Goal: Task Accomplishment & Management: Use online tool/utility

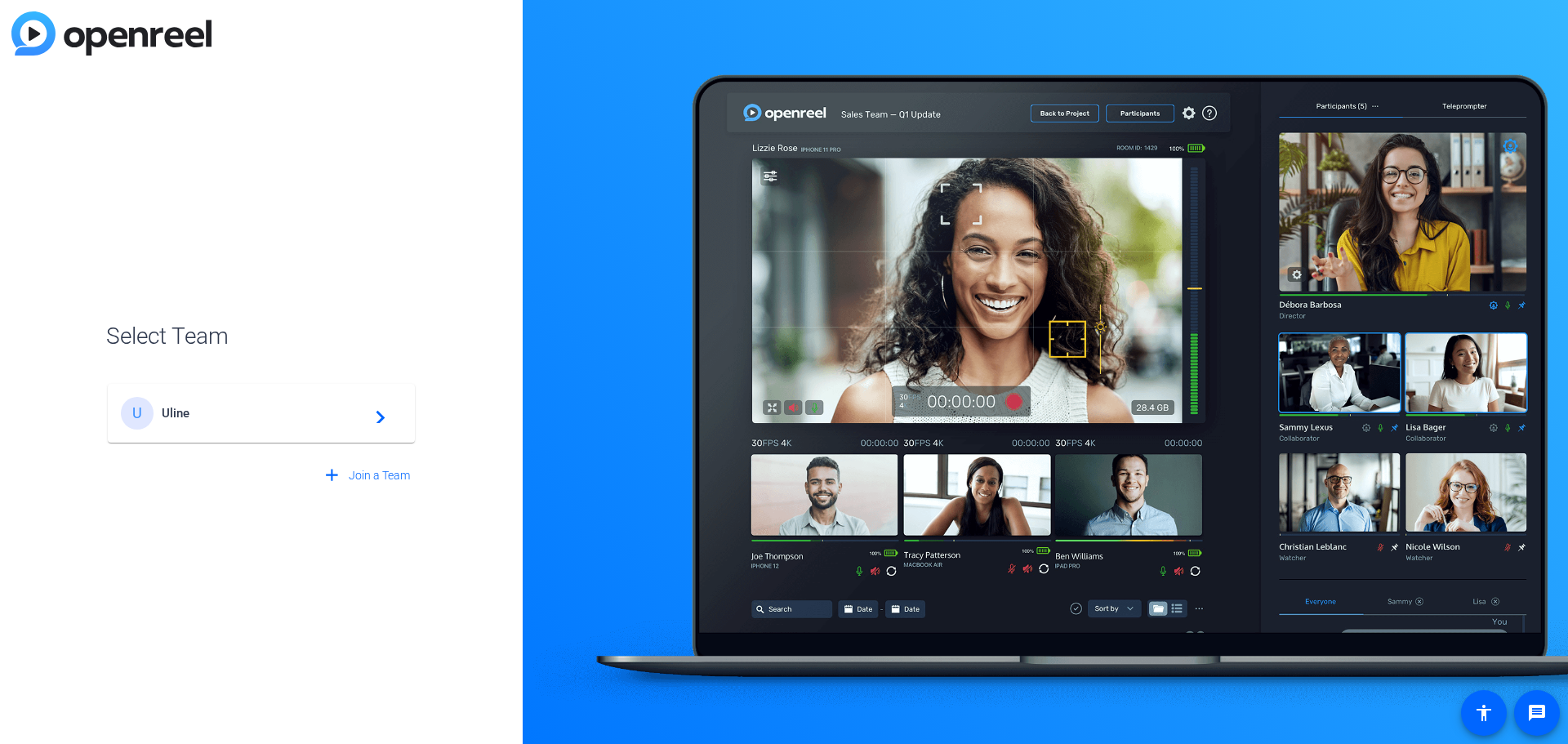
click at [244, 415] on span "Uline" at bounding box center [264, 413] width 204 height 14
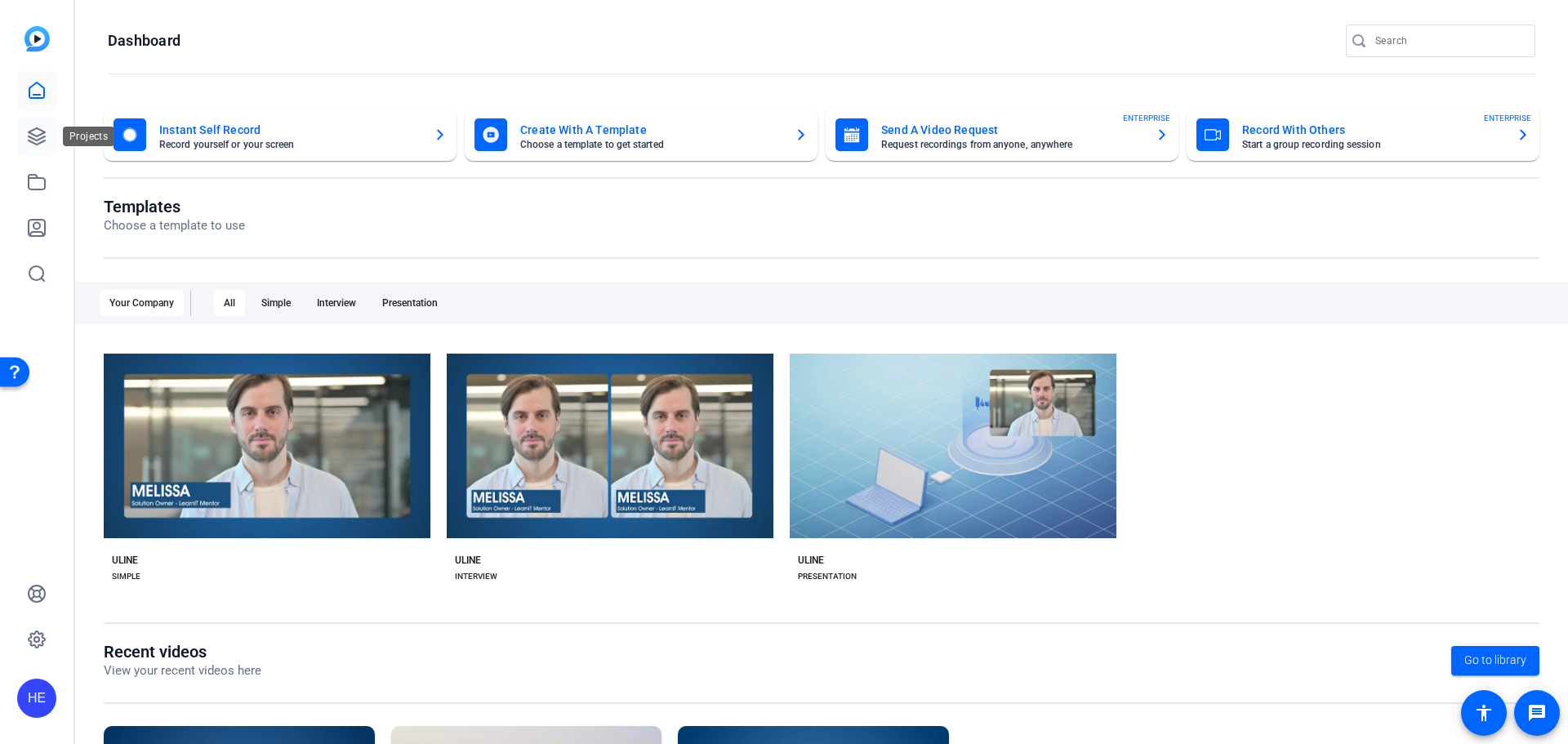
click at [40, 149] on link at bounding box center [36, 136] width 39 height 39
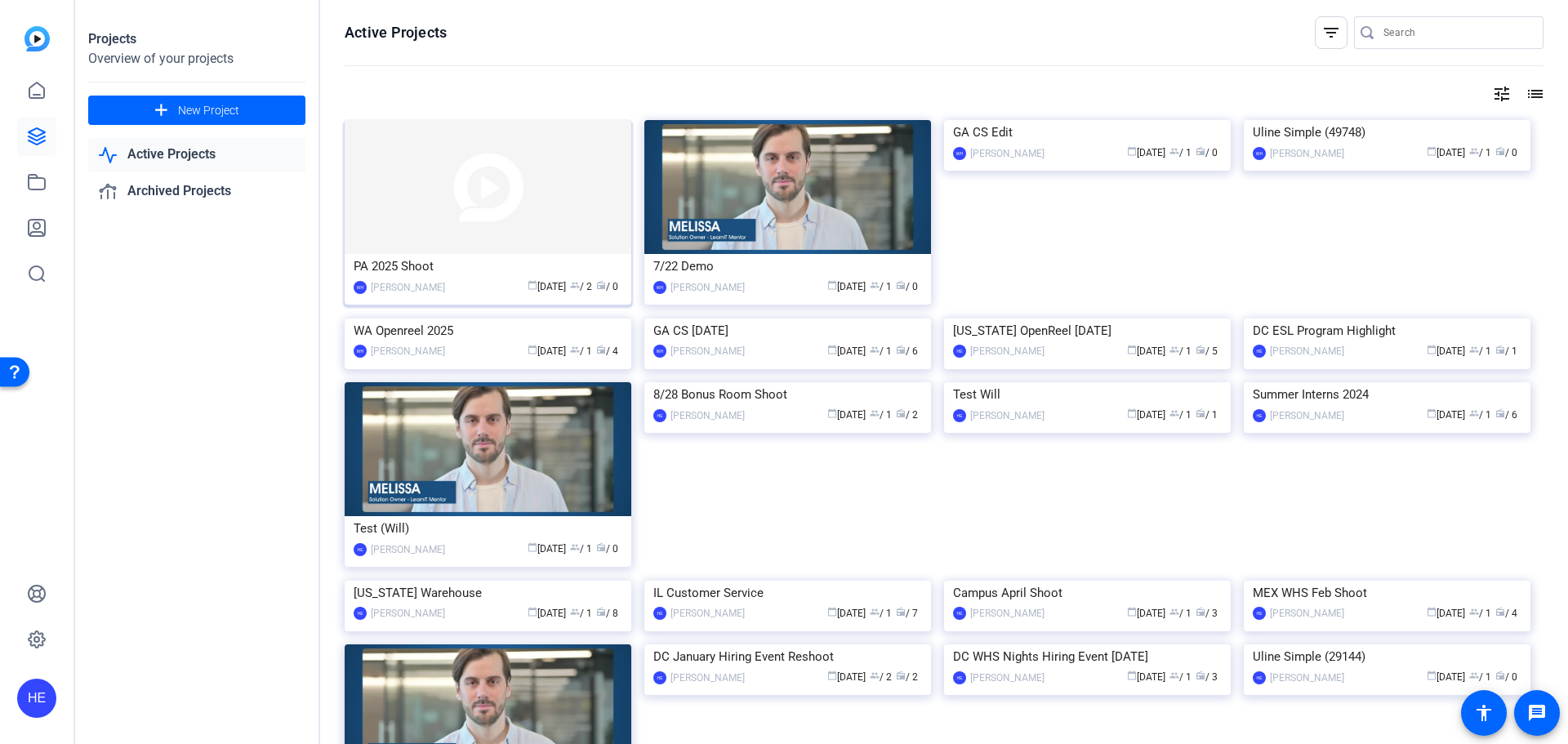
click at [482, 223] on img at bounding box center [488, 187] width 286 height 134
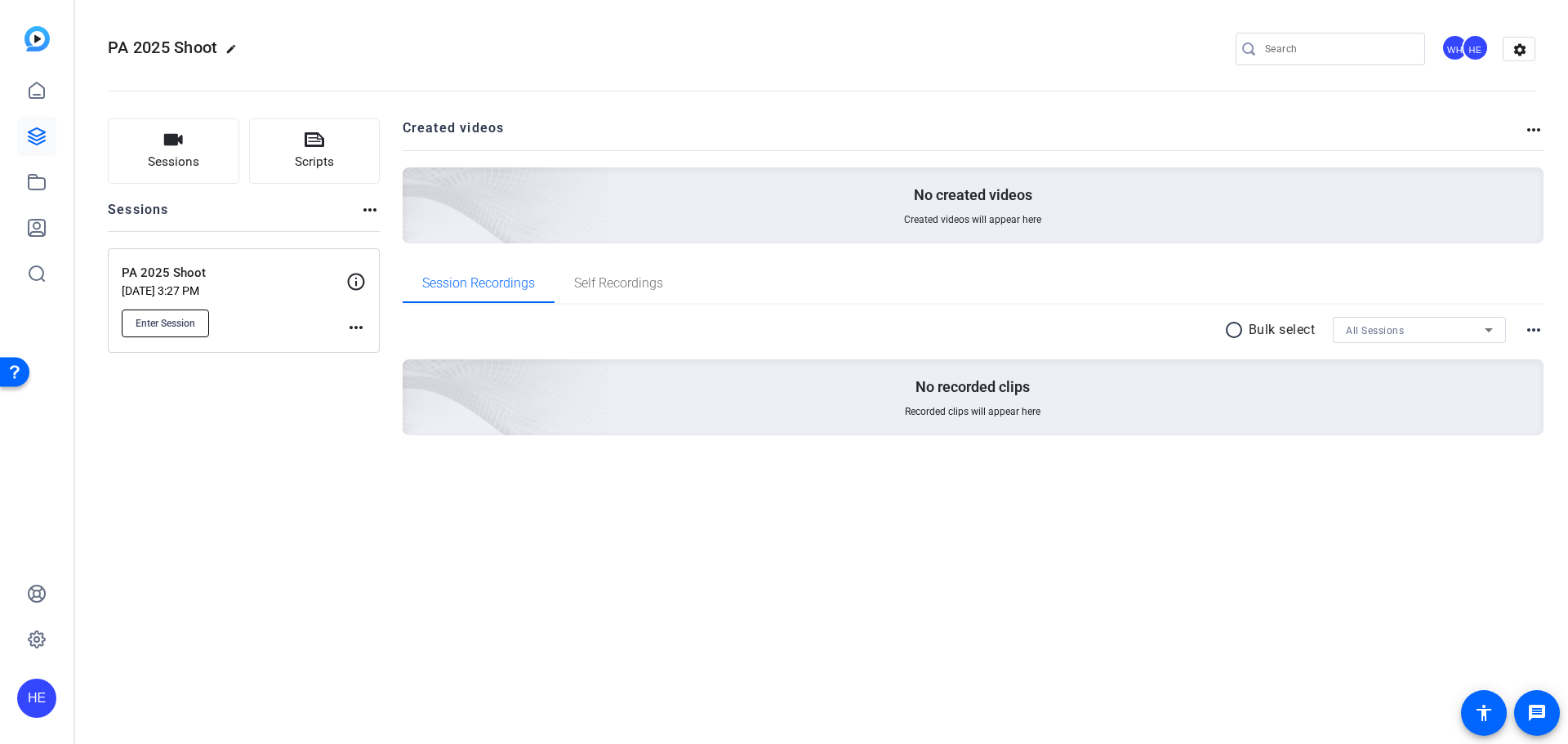
click at [177, 317] on span "Enter Session" at bounding box center [165, 324] width 59 height 13
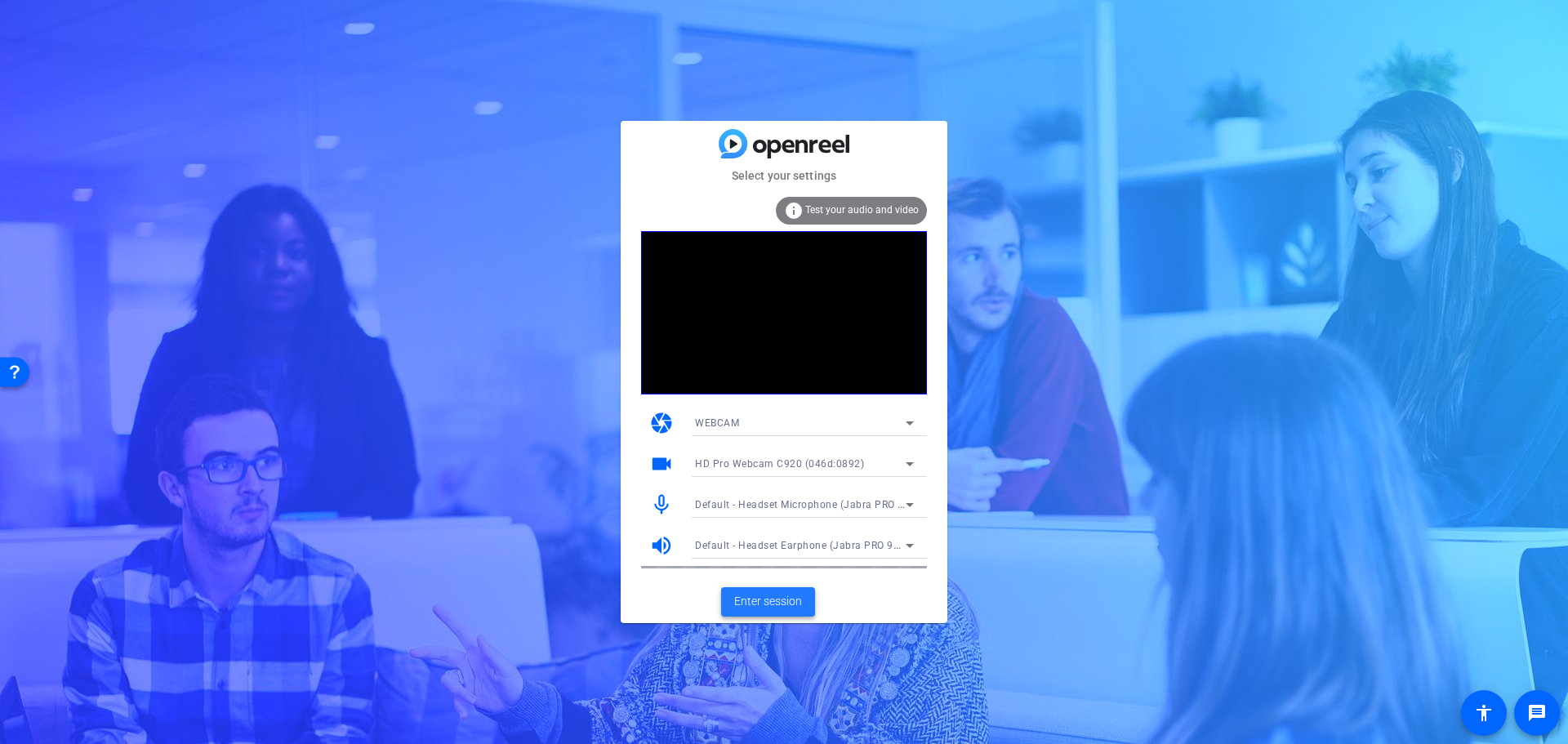
click at [797, 604] on span "Enter session" at bounding box center [768, 602] width 68 height 17
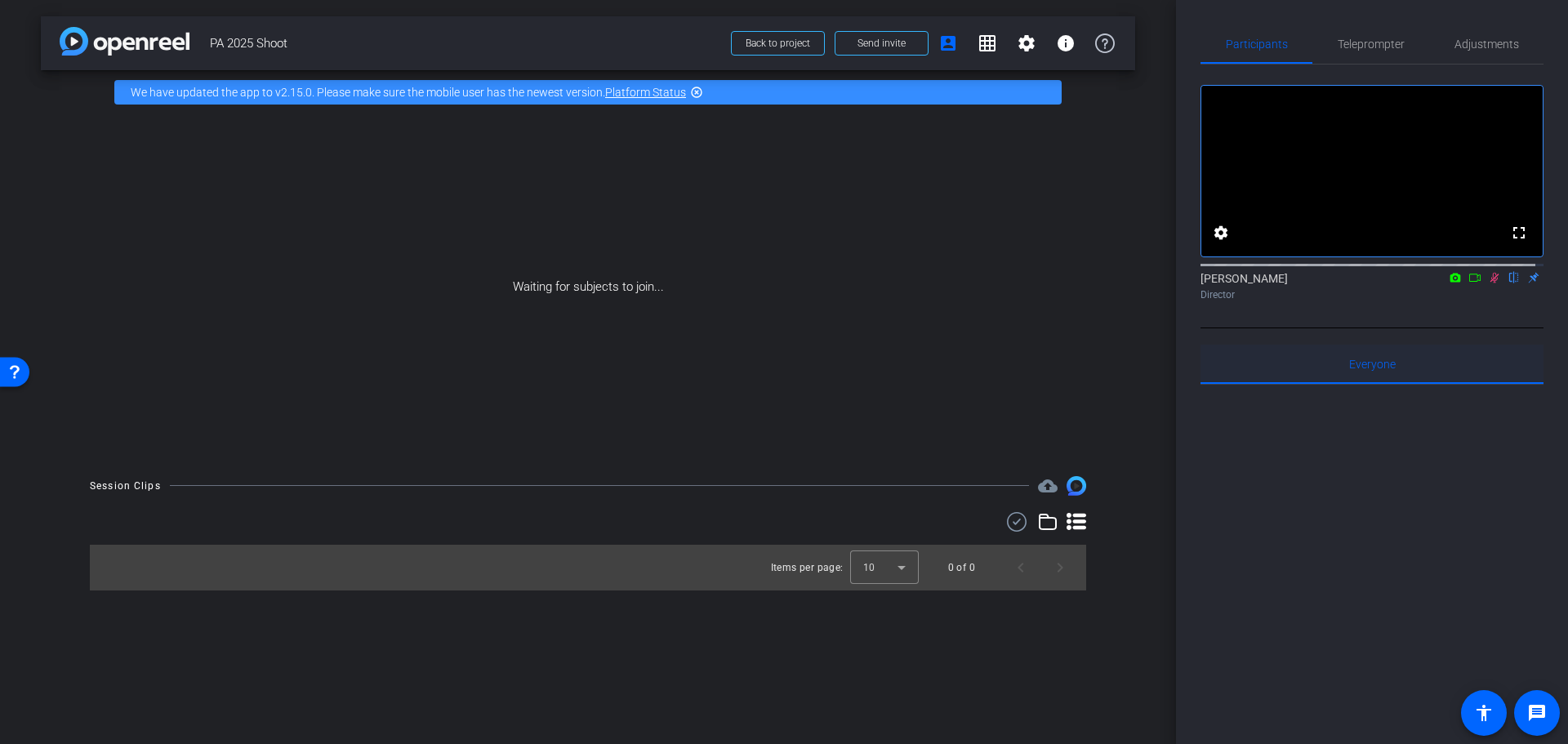
click at [1365, 370] on span "Everyone 0" at bounding box center [1372, 365] width 47 height 11
click at [1489, 284] on icon at bounding box center [1495, 278] width 13 height 11
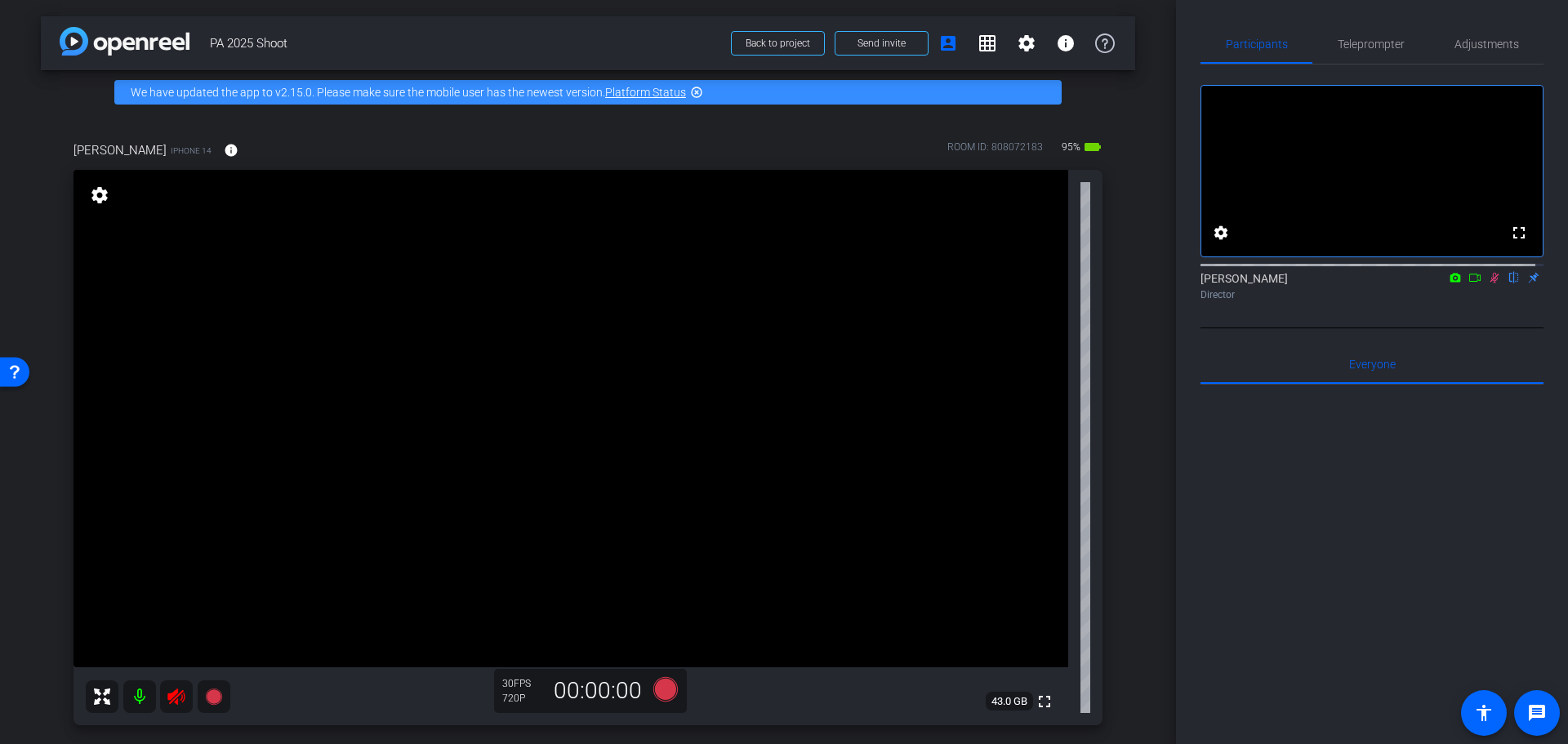
click at [1489, 284] on icon at bounding box center [1495, 278] width 13 height 11
click at [174, 688] on icon at bounding box center [177, 696] width 20 height 20
click at [213, 698] on icon at bounding box center [213, 695] width 16 height 16
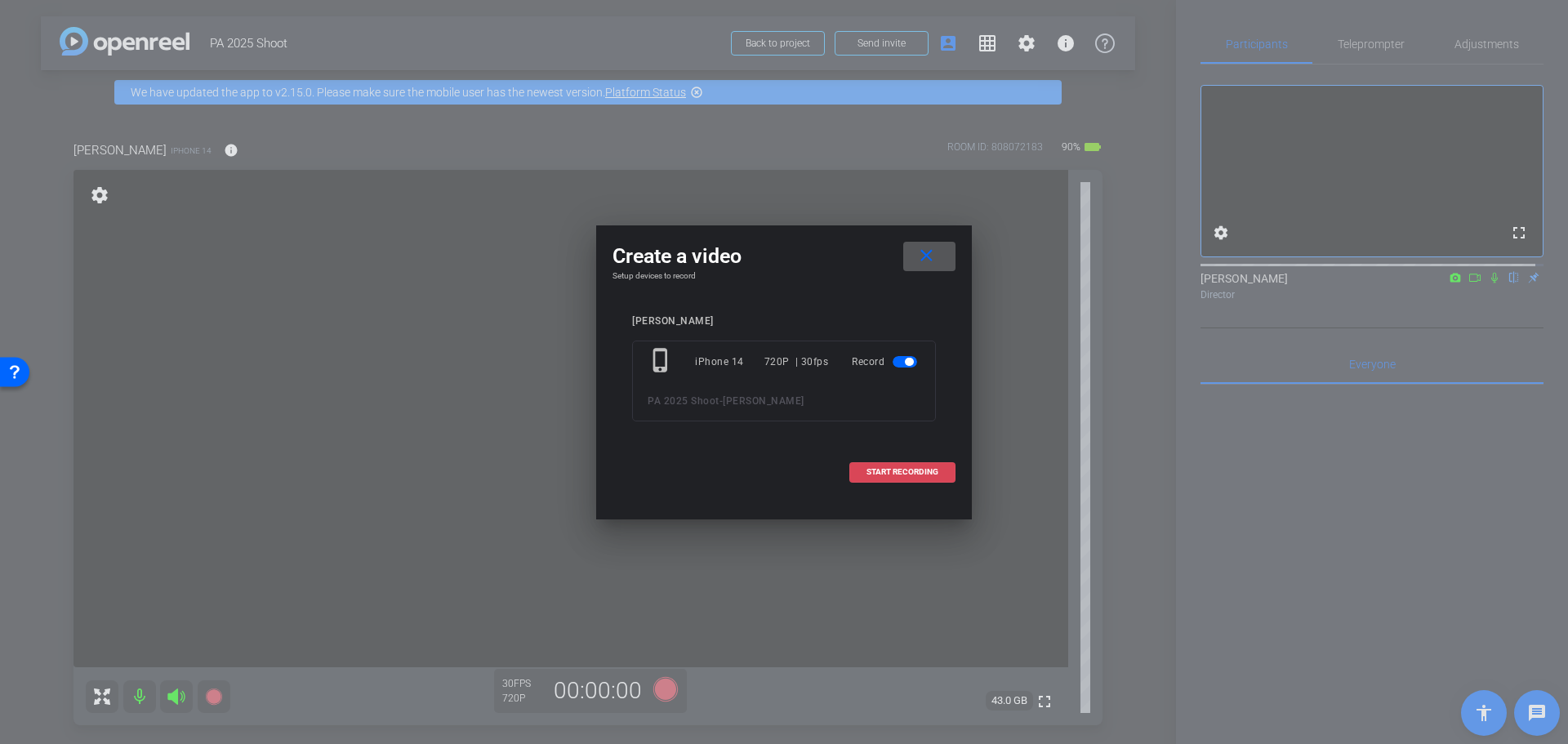
click at [922, 471] on span "START RECORDING" at bounding box center [902, 472] width 72 height 9
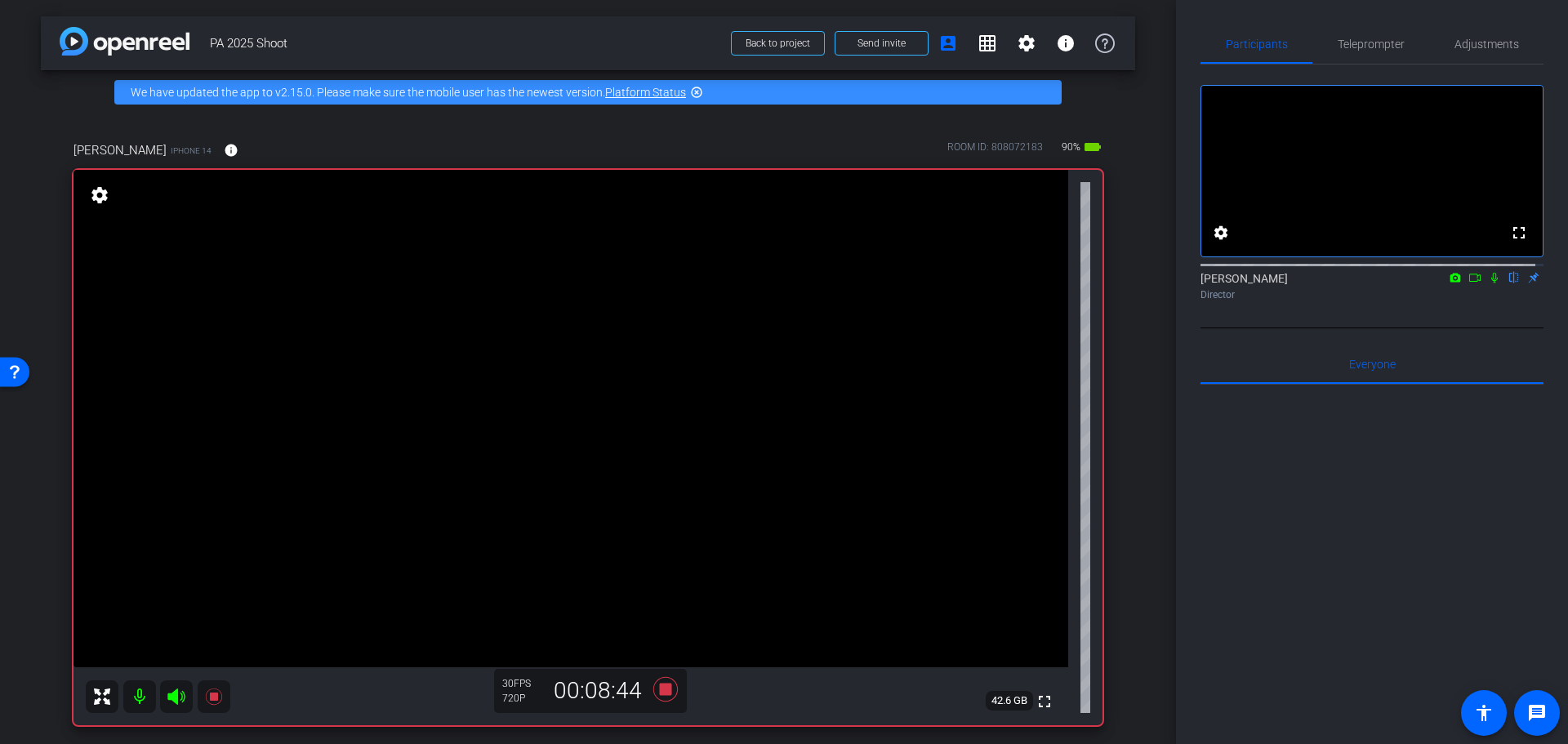
click at [1486, 286] on mat-icon at bounding box center [1494, 277] width 20 height 14
click at [1491, 284] on icon at bounding box center [1494, 278] width 9 height 11
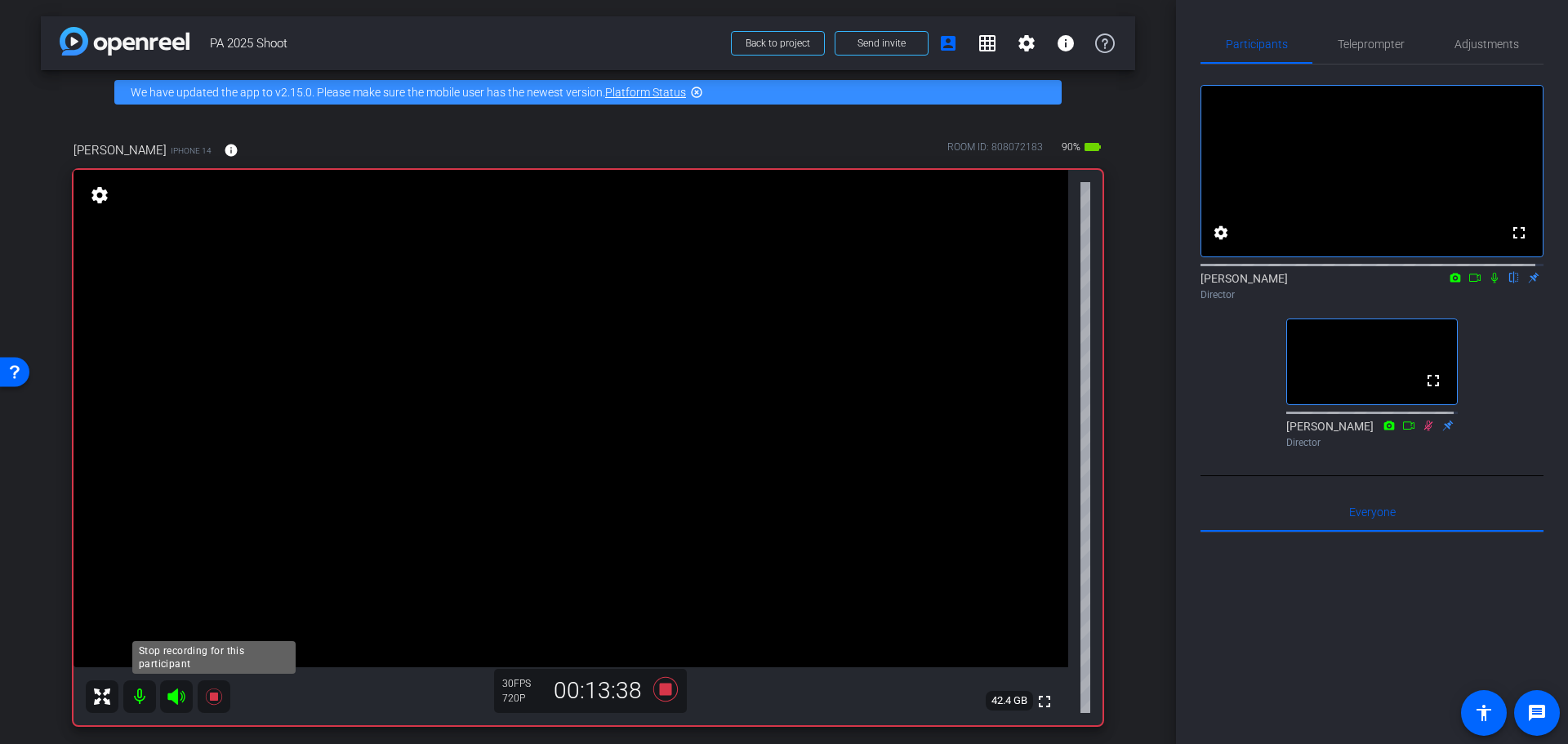
click at [207, 700] on icon at bounding box center [214, 696] width 20 height 20
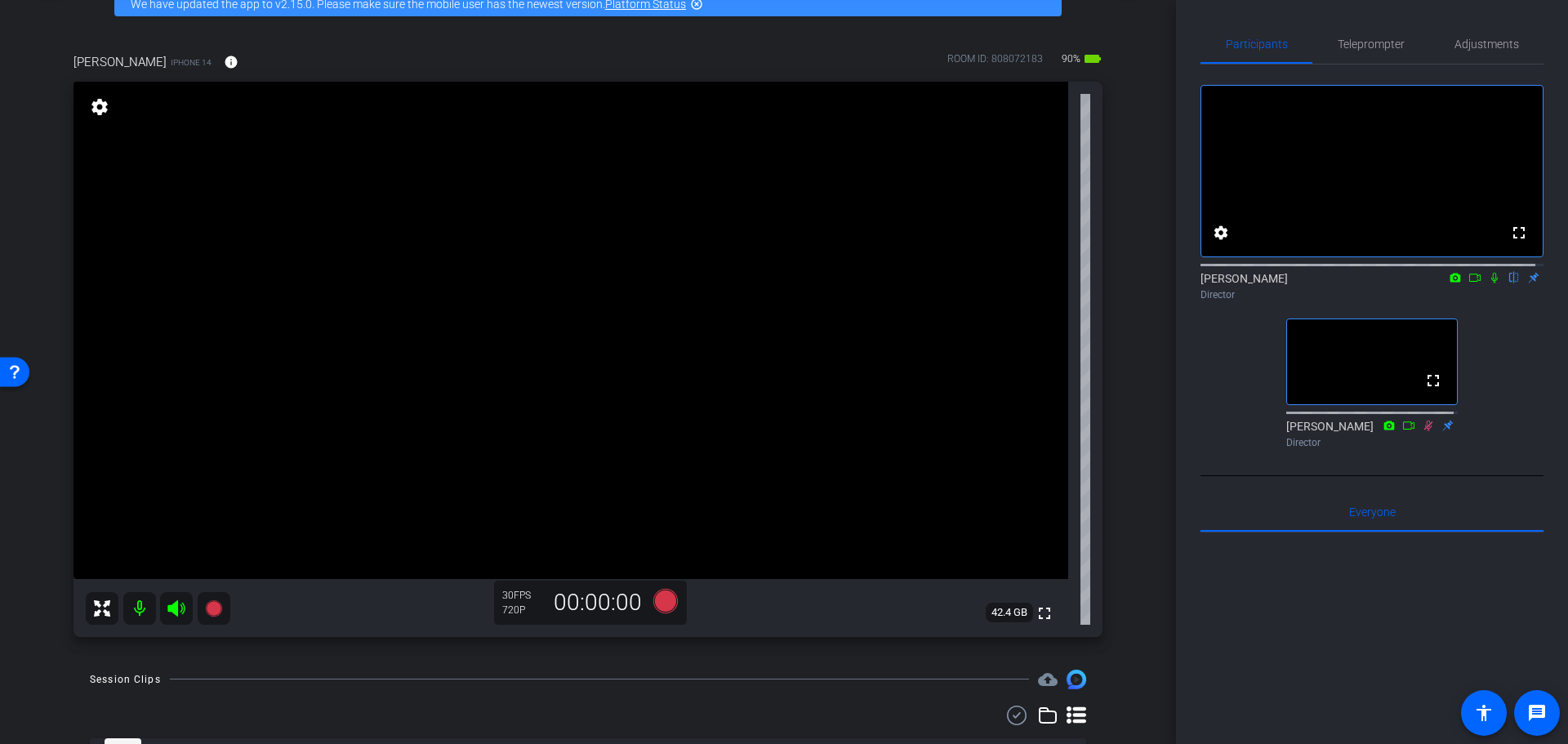
scroll to position [165, 0]
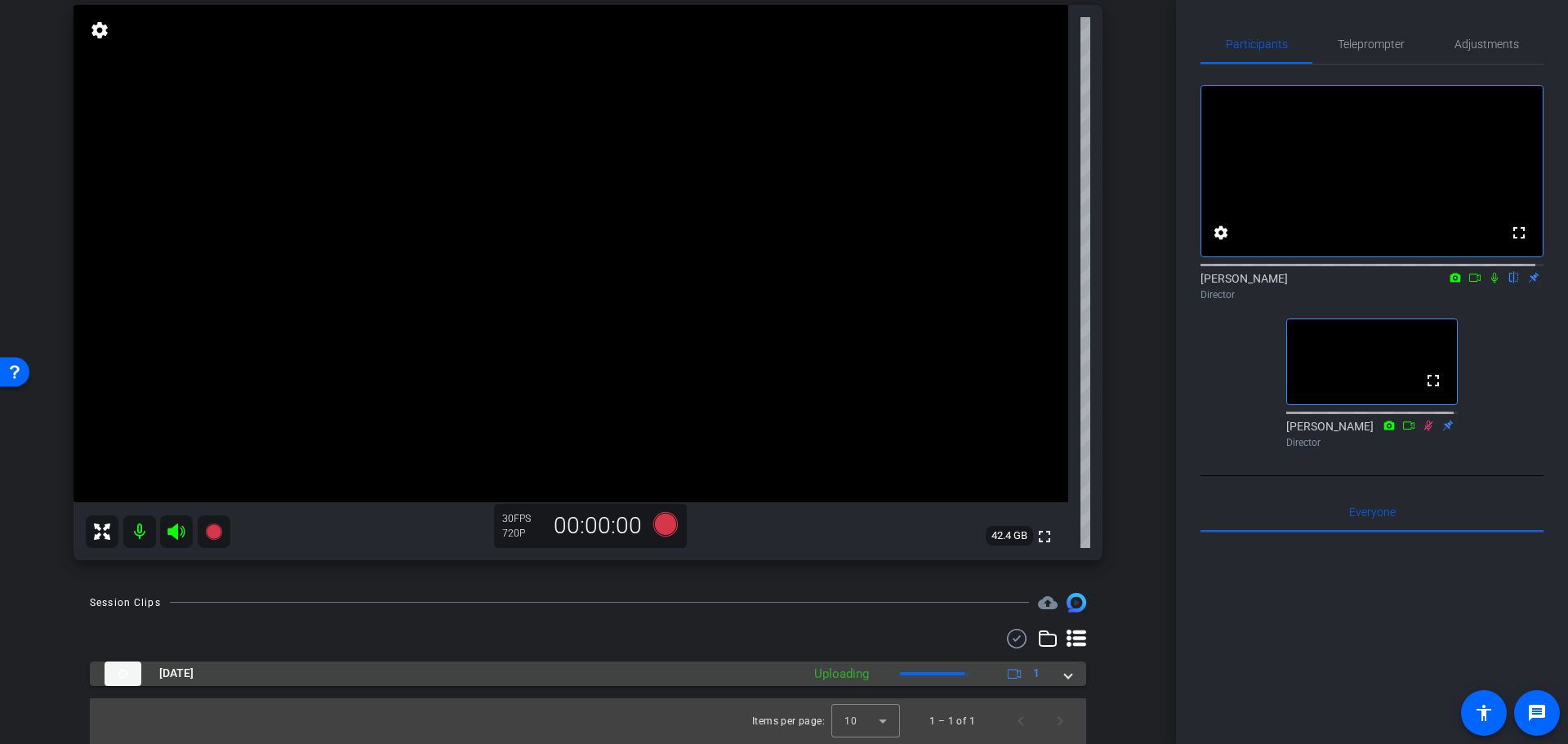
click at [1065, 669] on span at bounding box center [1068, 673] width 7 height 17
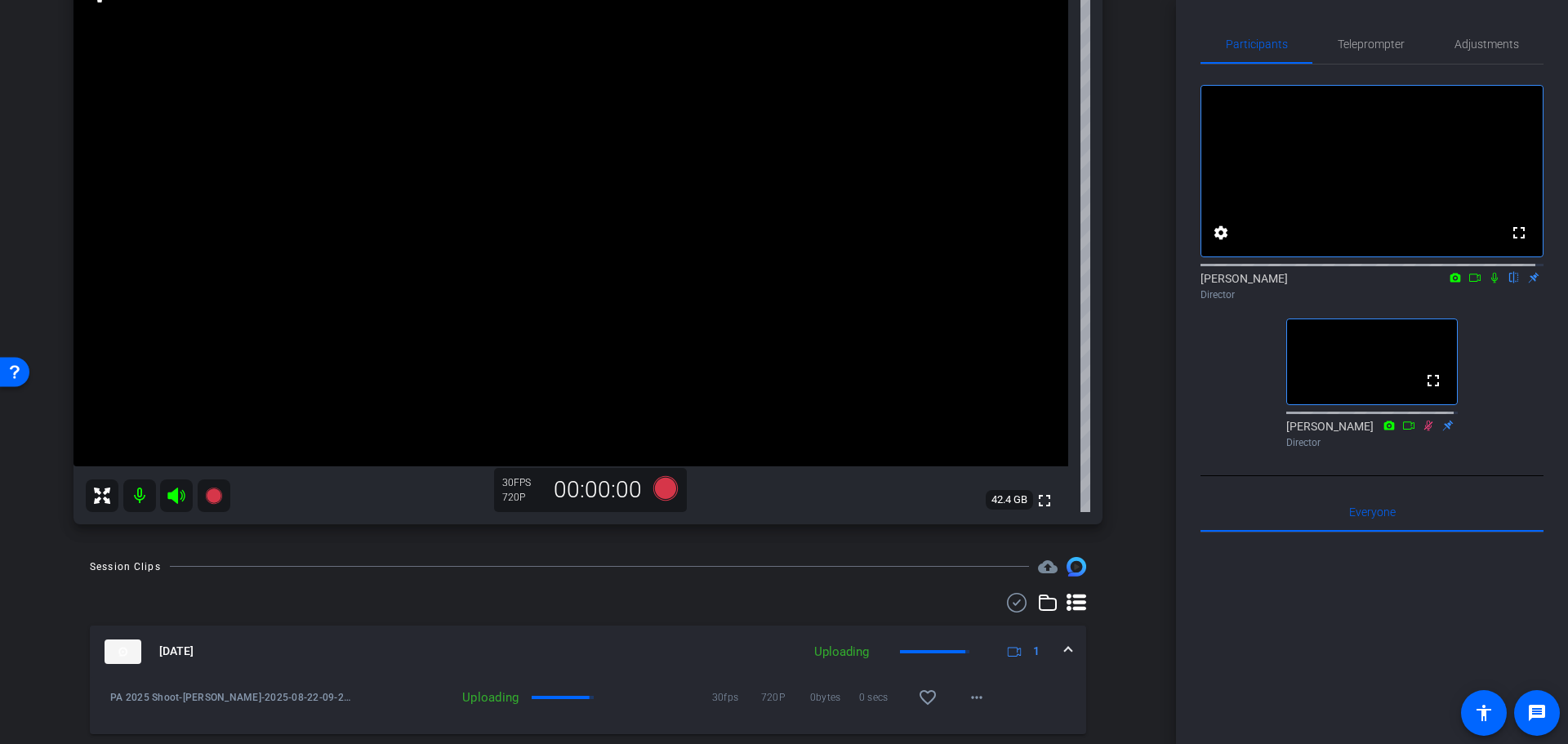
scroll to position [249, 0]
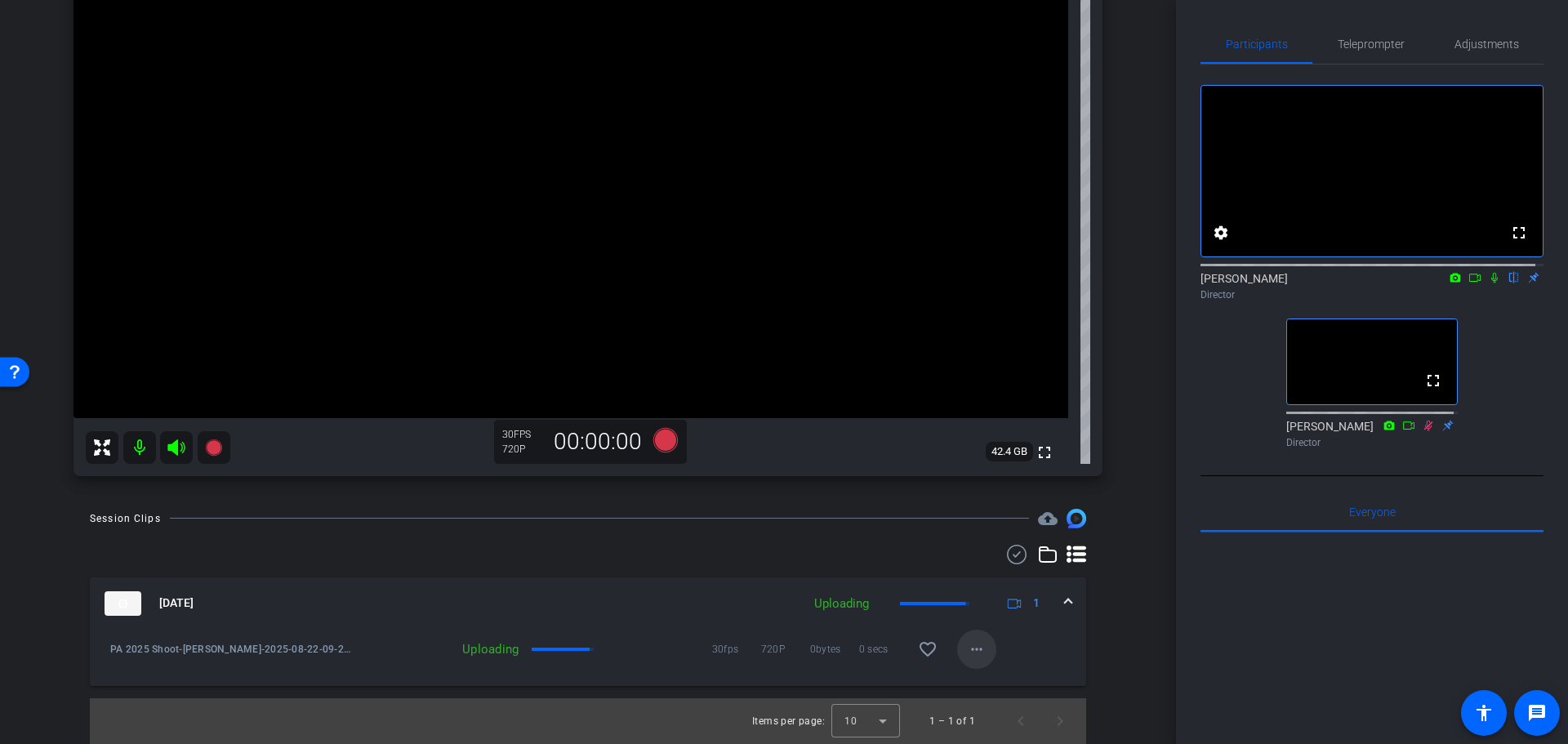
click at [970, 652] on mat-icon "more_horiz" at bounding box center [977, 649] width 20 height 20
click at [966, 647] on div at bounding box center [784, 372] width 1568 height 744
click at [968, 646] on mat-icon "more_horiz" at bounding box center [977, 649] width 20 height 20
click at [616, 626] on div at bounding box center [784, 372] width 1568 height 744
click at [1065, 601] on mat-expansion-panel-header "[DATE] Uploading 1" at bounding box center [588, 604] width 997 height 53
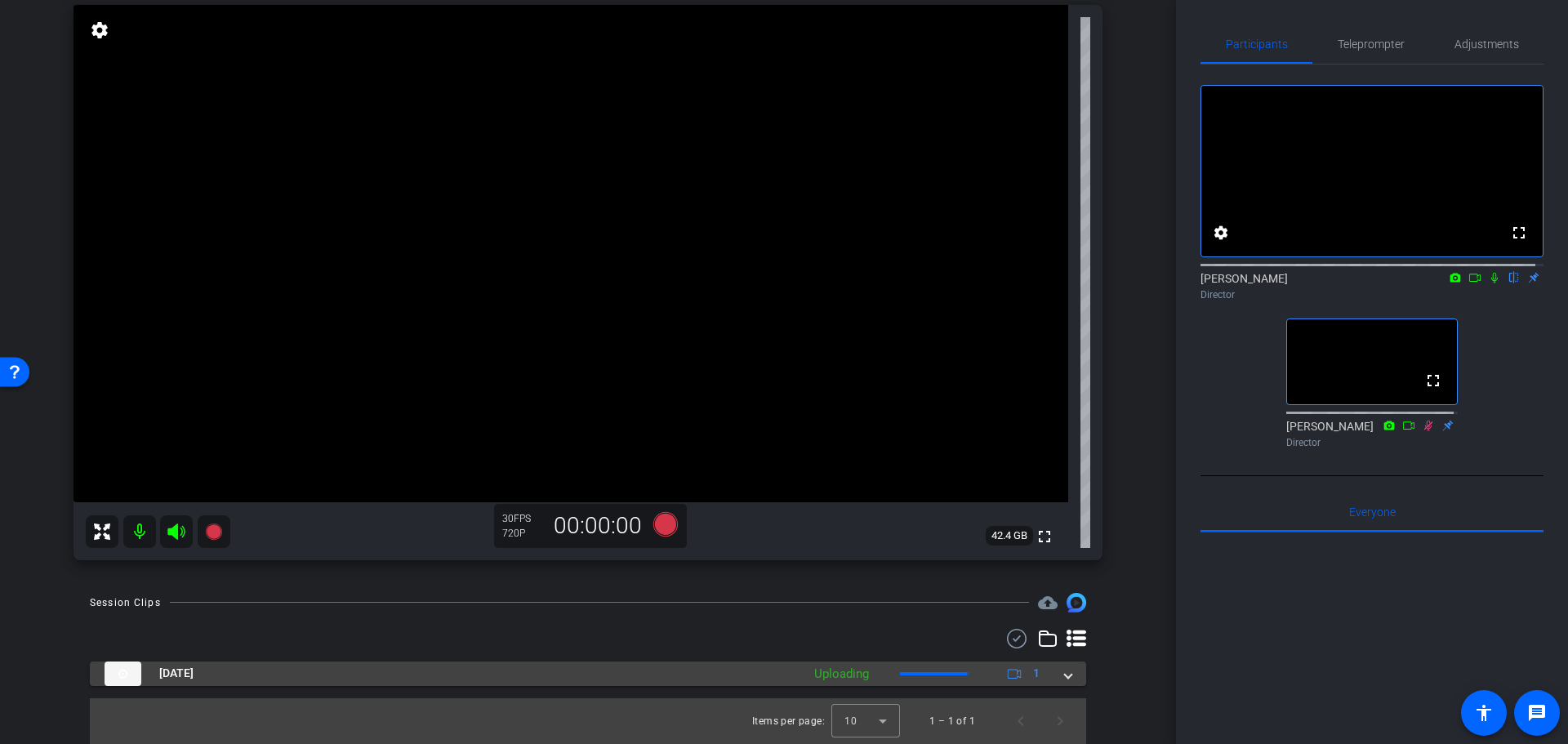
scroll to position [165, 0]
click at [1056, 671] on div "[DATE] Uploading 1" at bounding box center [584, 674] width 961 height 25
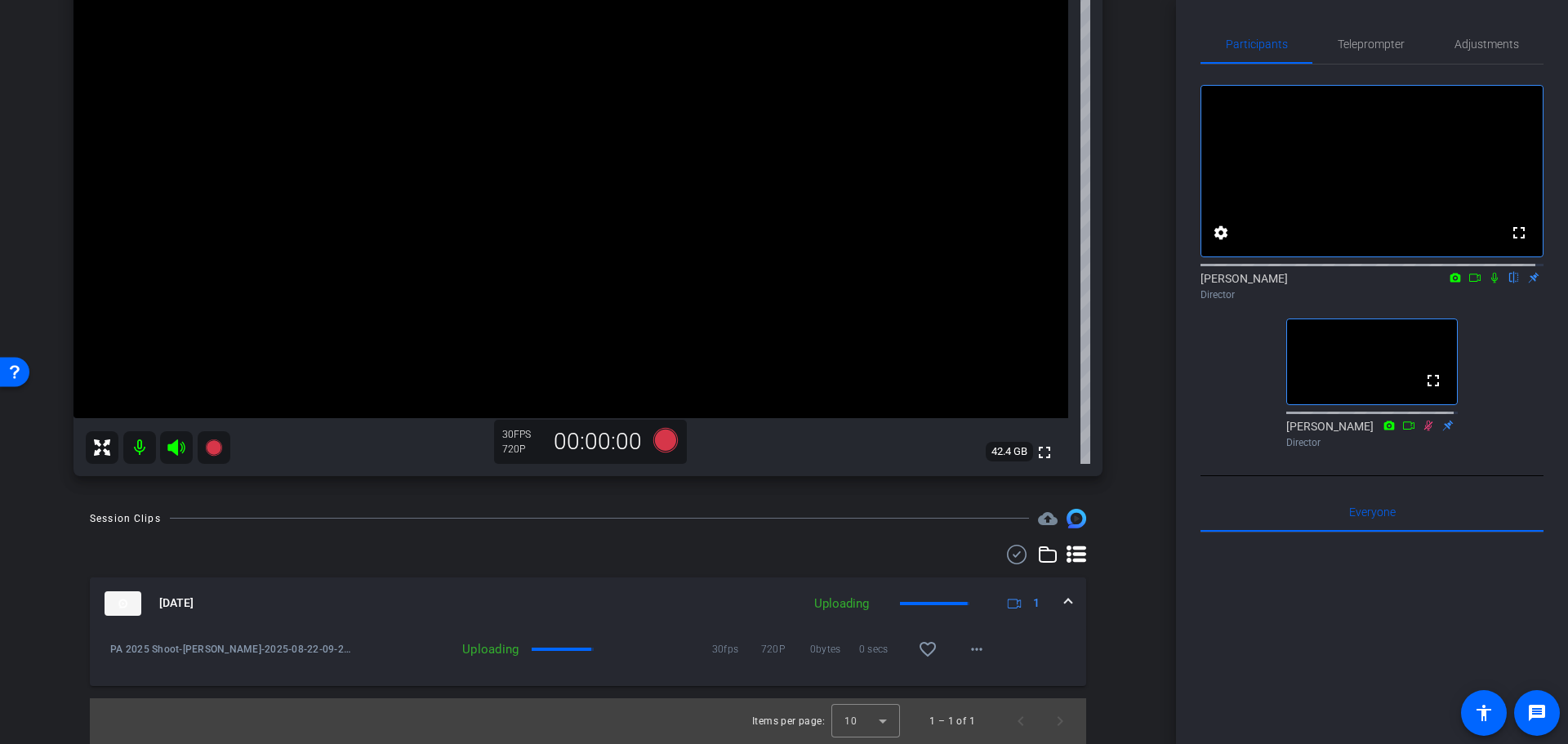
scroll to position [249, 0]
click at [970, 643] on mat-icon "more_horiz" at bounding box center [977, 649] width 20 height 20
click at [1110, 644] on div at bounding box center [784, 372] width 1568 height 744
click at [1065, 599] on span at bounding box center [1068, 604] width 7 height 17
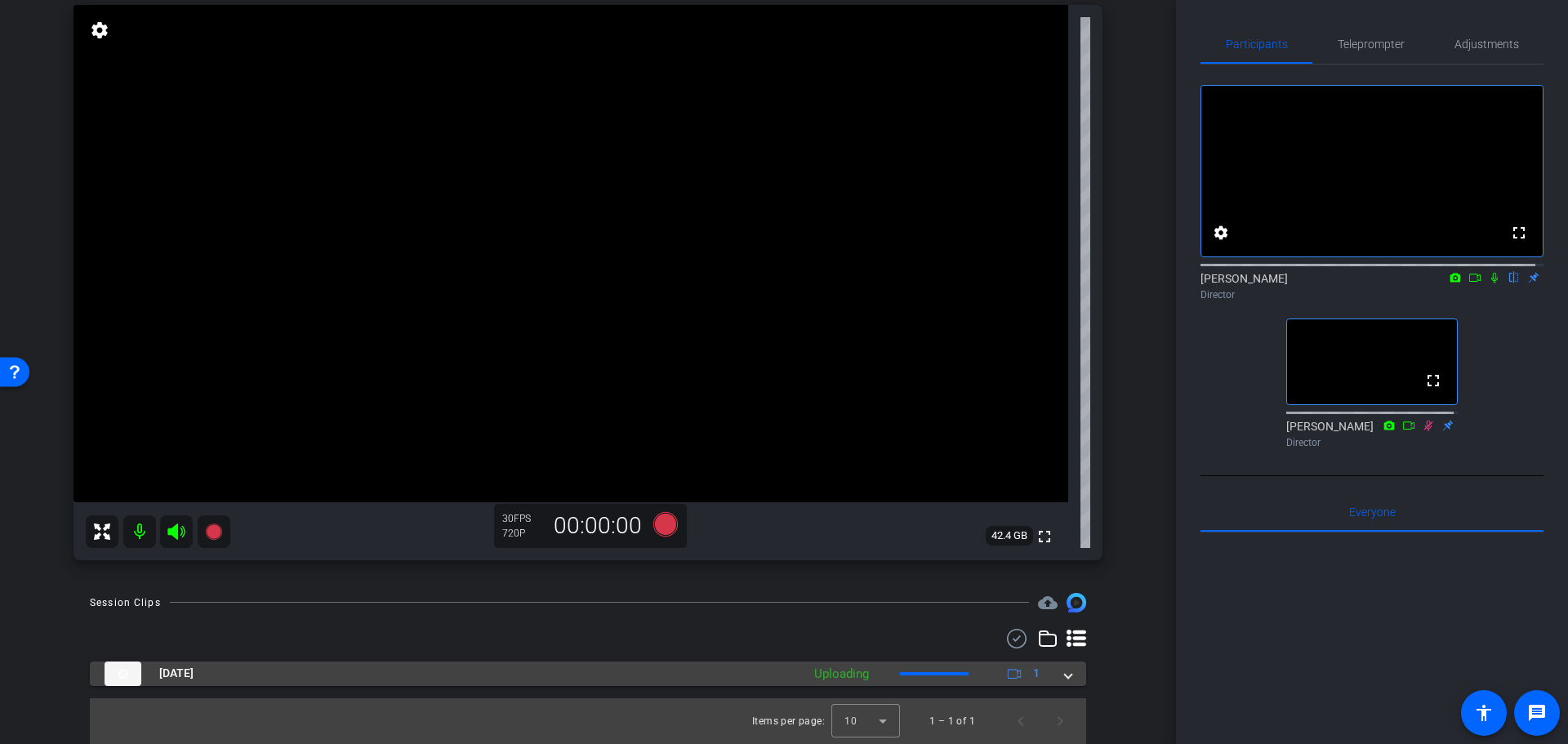
click at [1065, 669] on span at bounding box center [1068, 673] width 7 height 17
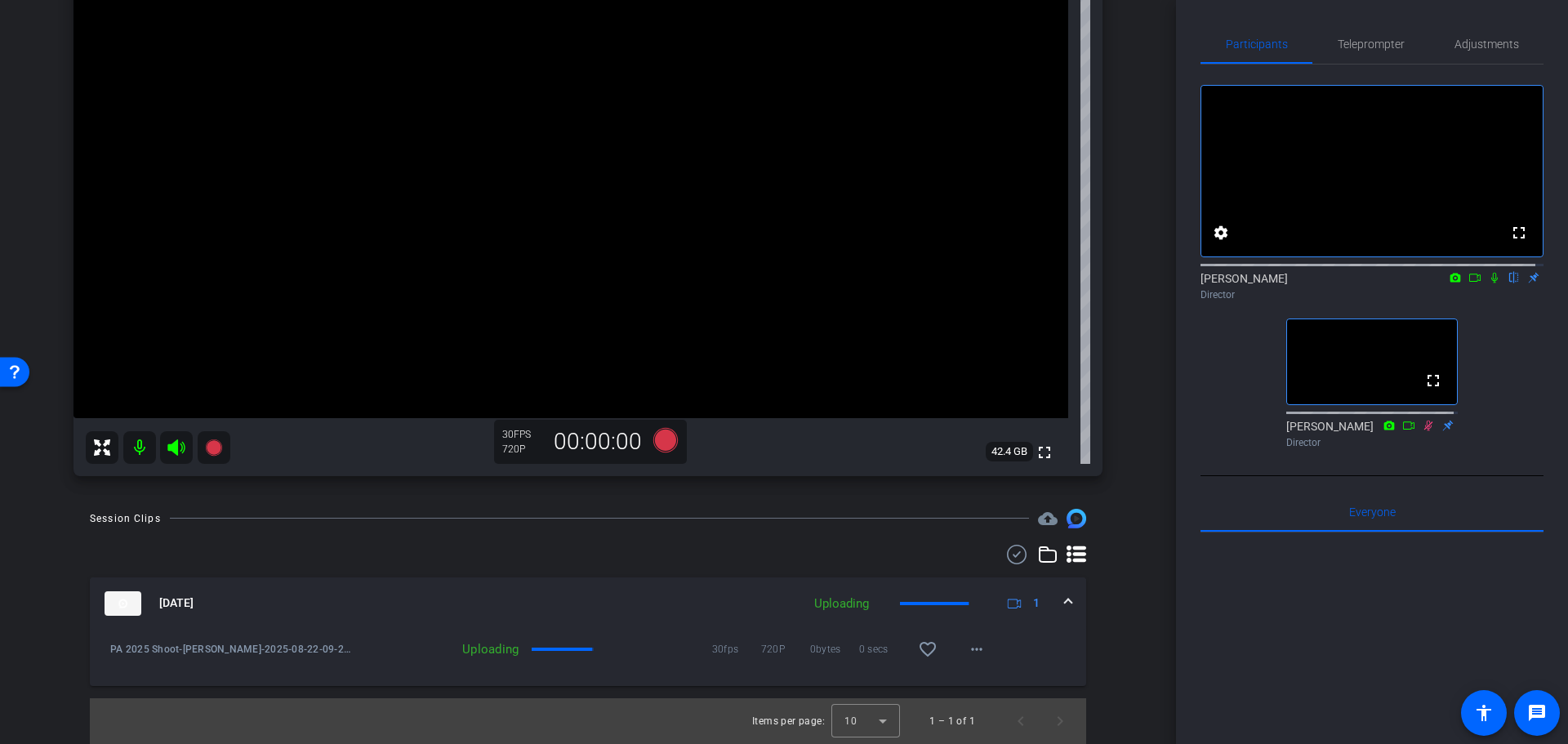
click at [1142, 573] on div "arrow_back PA 2025 Shoot Back to project Send invite account_box grid_on settin…" at bounding box center [588, 372] width 1176 height 744
click at [976, 646] on mat-icon "more_horiz" at bounding box center [977, 649] width 20 height 20
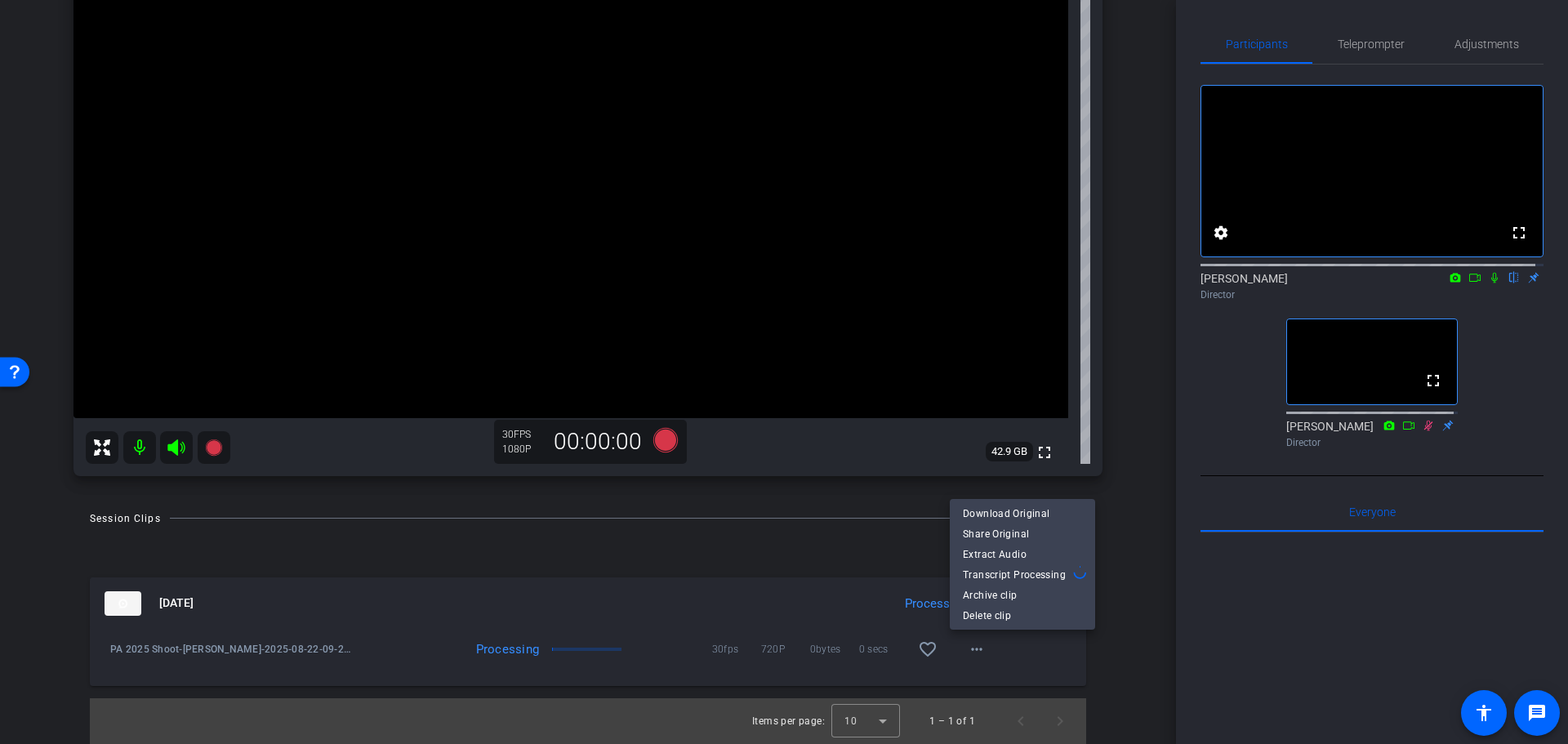
click at [1482, 291] on div at bounding box center [784, 372] width 1568 height 744
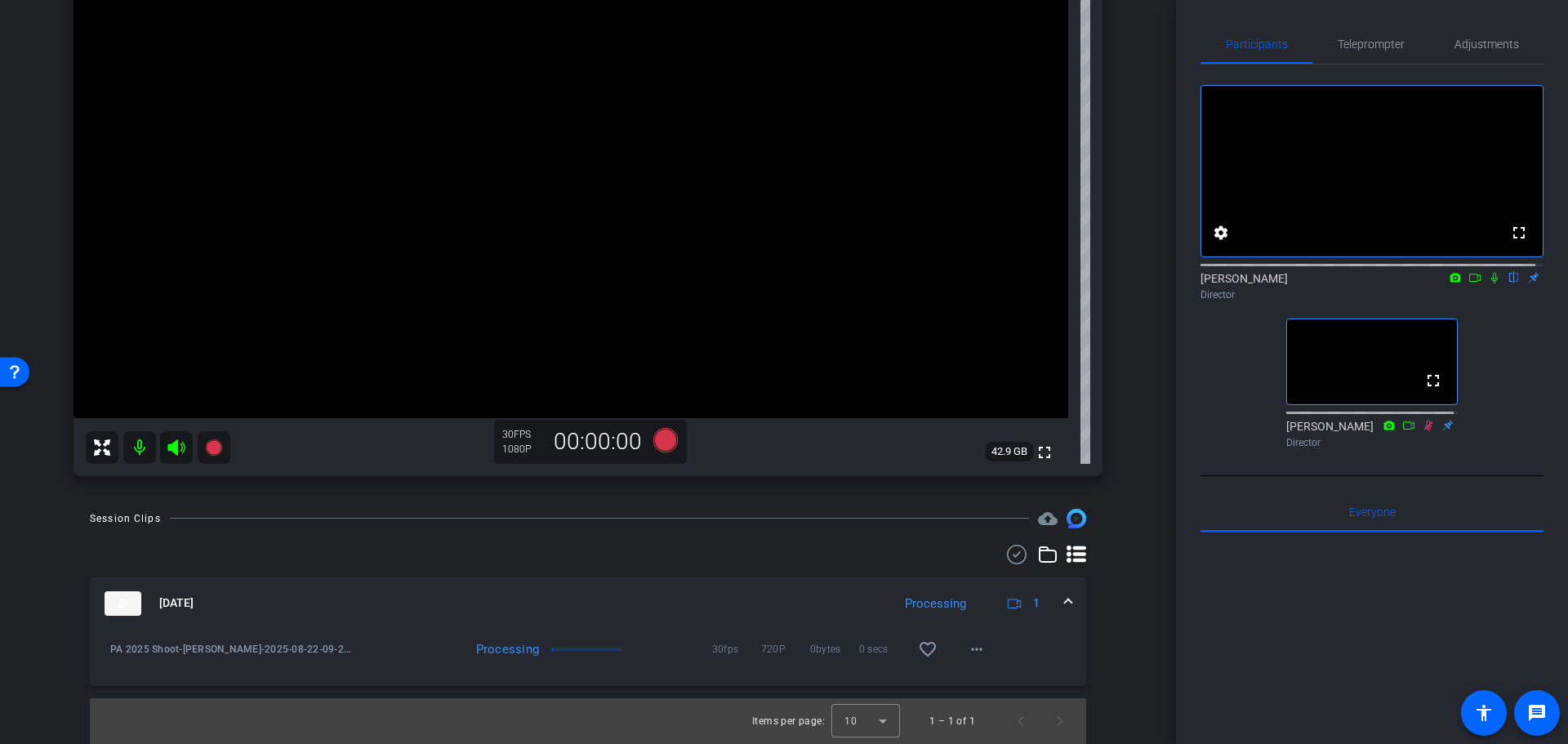
click at [1489, 284] on icon at bounding box center [1495, 278] width 13 height 11
click at [967, 647] on mat-icon "more_horiz" at bounding box center [977, 649] width 20 height 20
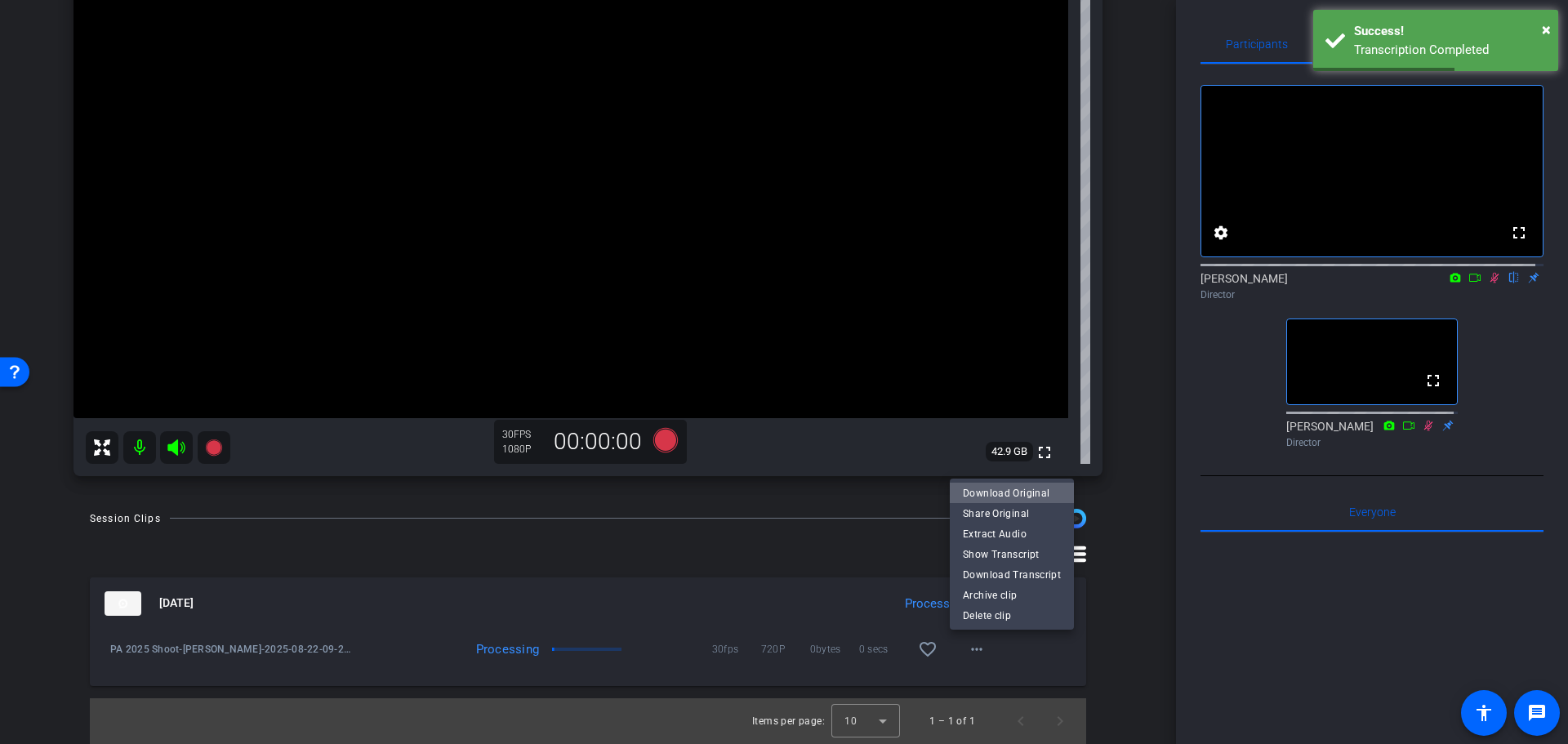
click at [1048, 486] on span "Download Original" at bounding box center [1012, 493] width 98 height 20
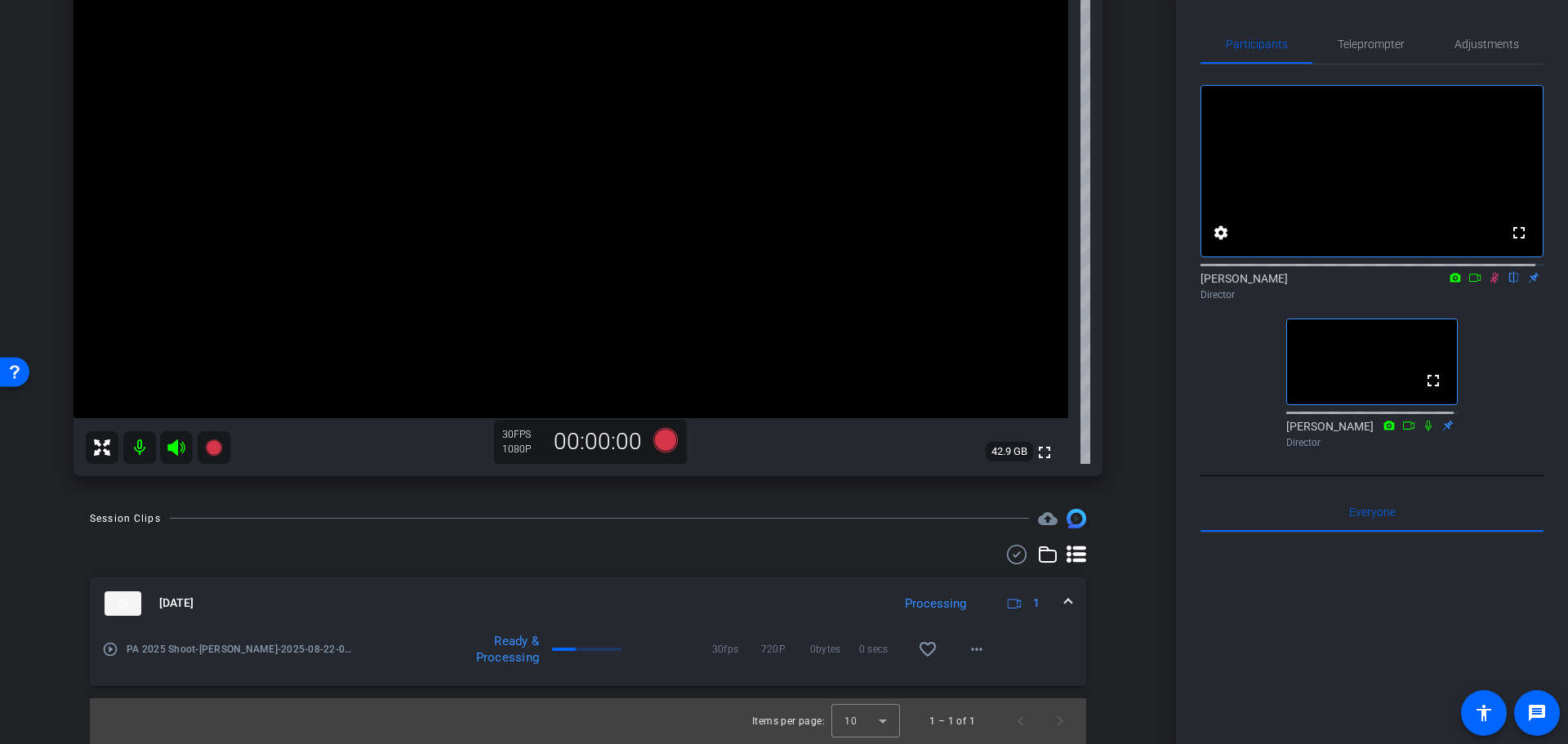
click at [1489, 284] on icon at bounding box center [1495, 278] width 13 height 11
click at [1133, 602] on div "arrow_back PA 2025 Shoot Back to project Send invite account_box grid_on settin…" at bounding box center [588, 372] width 1176 height 744
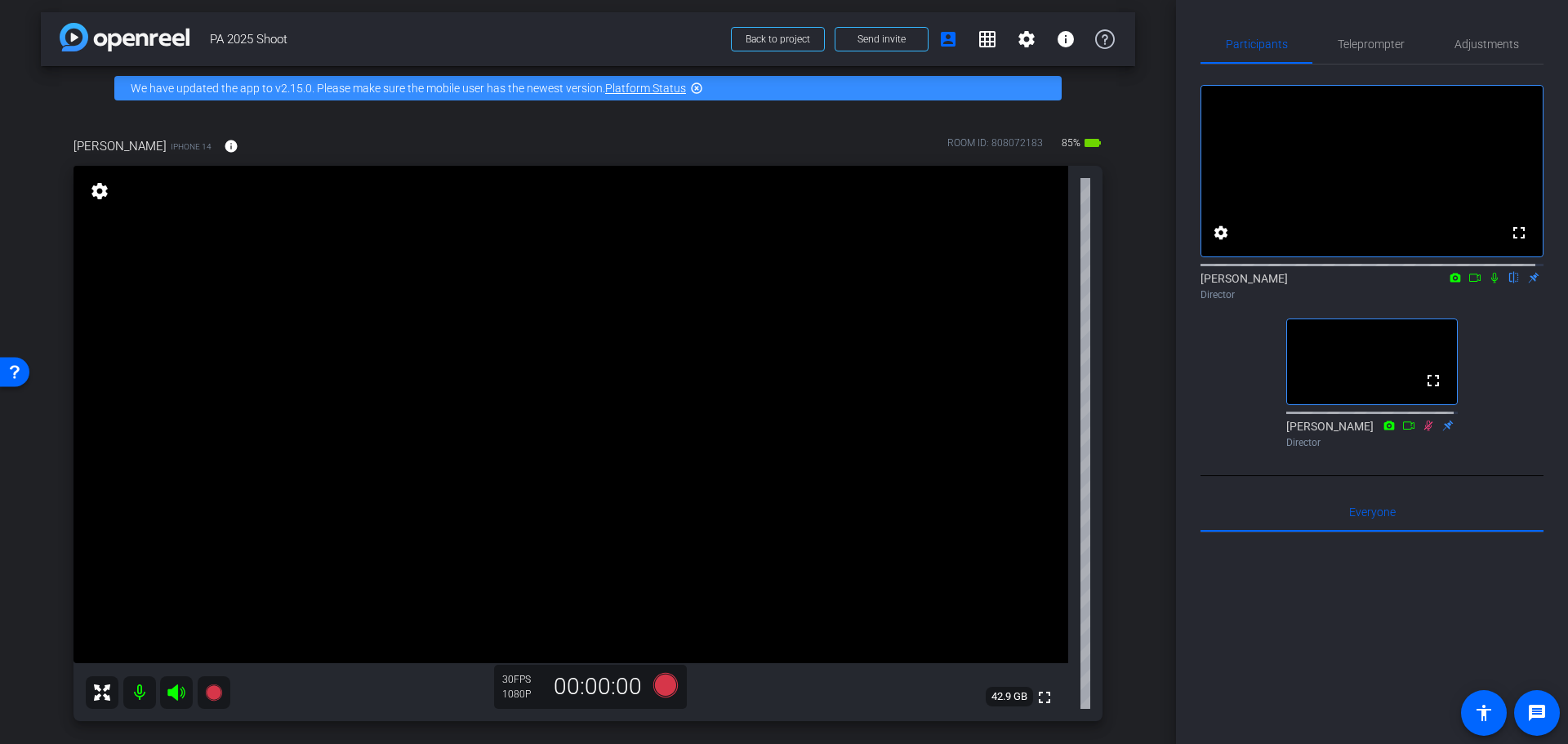
click at [1487, 286] on mat-icon at bounding box center [1494, 277] width 20 height 14
click at [1491, 284] on icon at bounding box center [1494, 278] width 9 height 11
click at [1489, 284] on icon at bounding box center [1495, 278] width 13 height 11
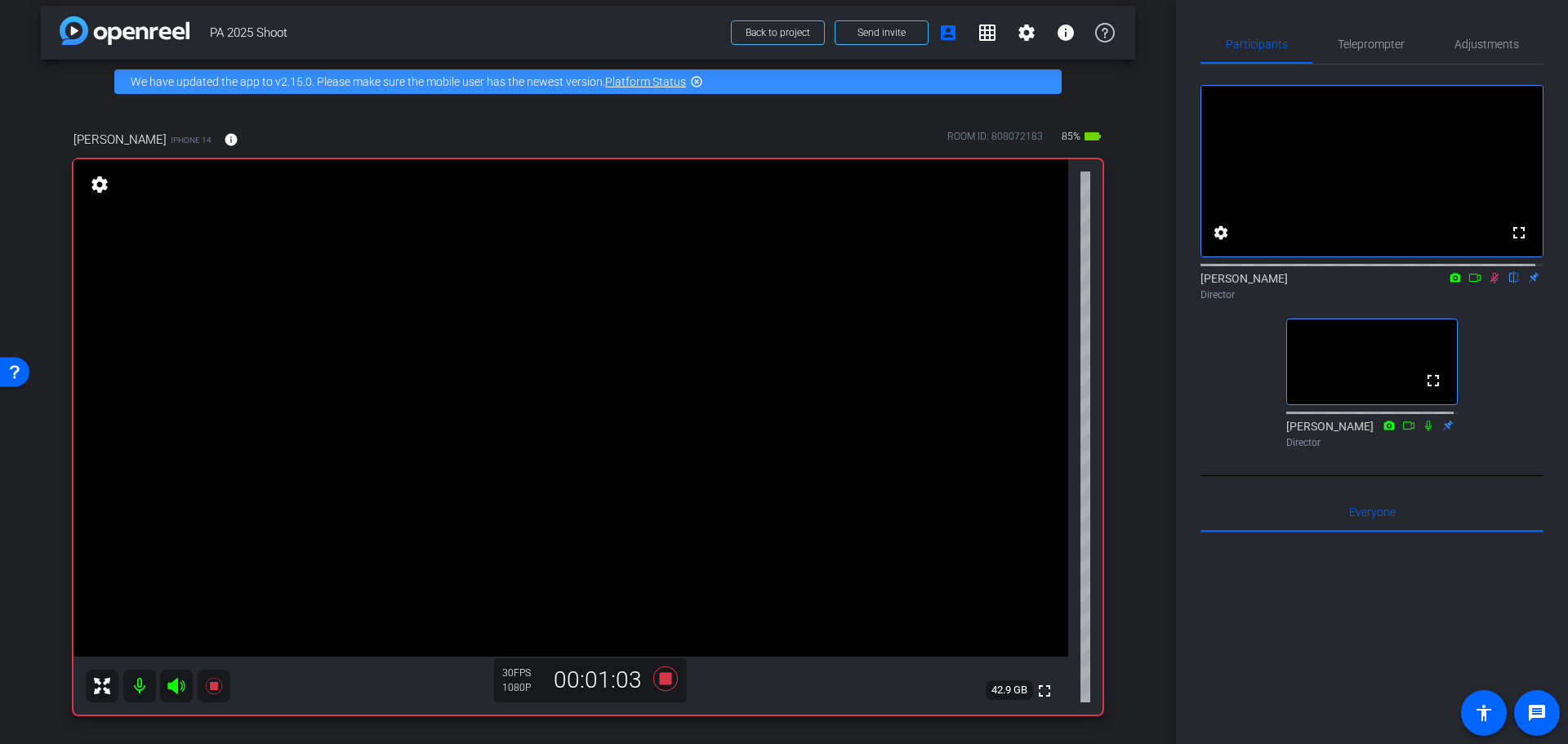
scroll to position [0, 0]
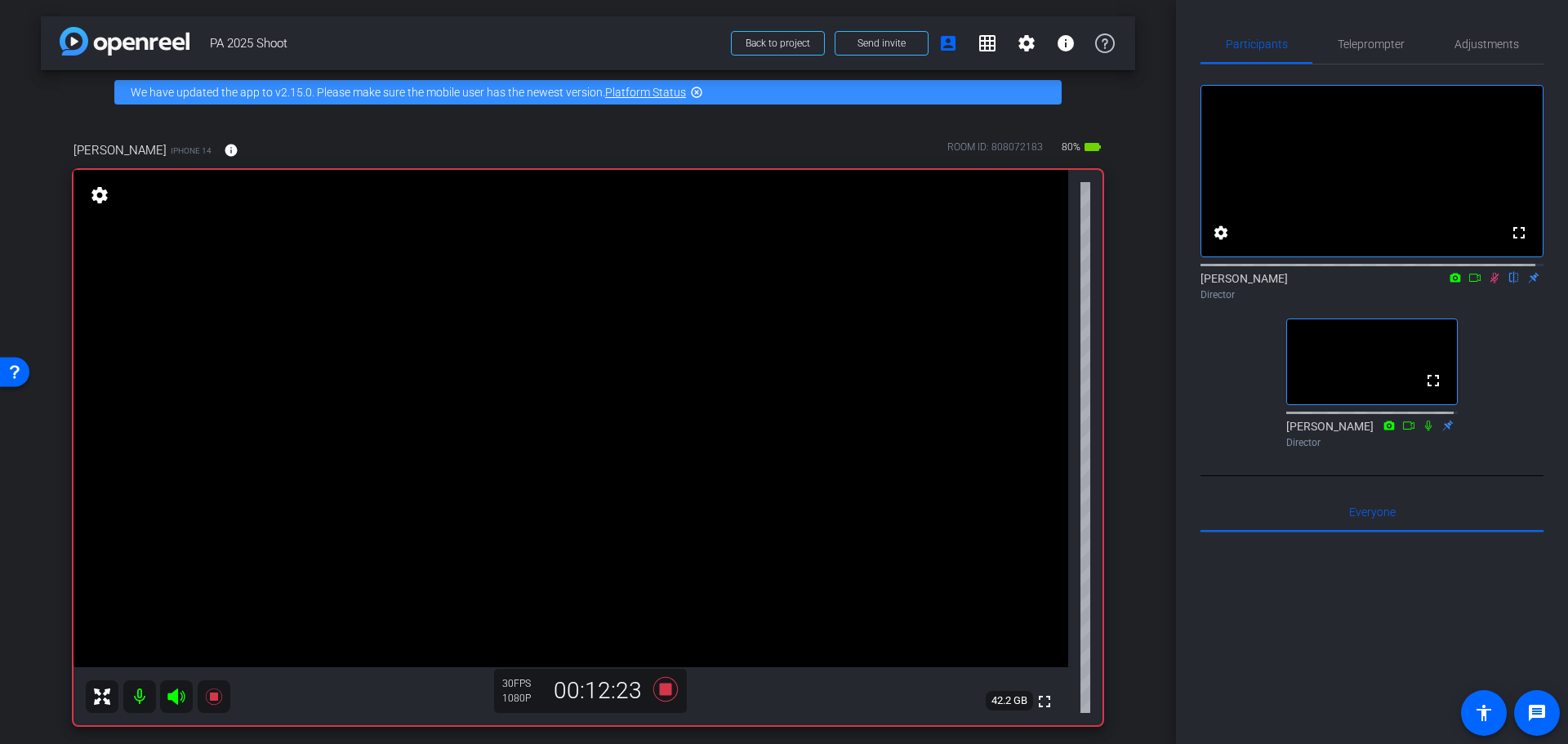
click at [1491, 284] on icon at bounding box center [1494, 278] width 9 height 11
click at [1489, 284] on icon at bounding box center [1495, 278] width 13 height 11
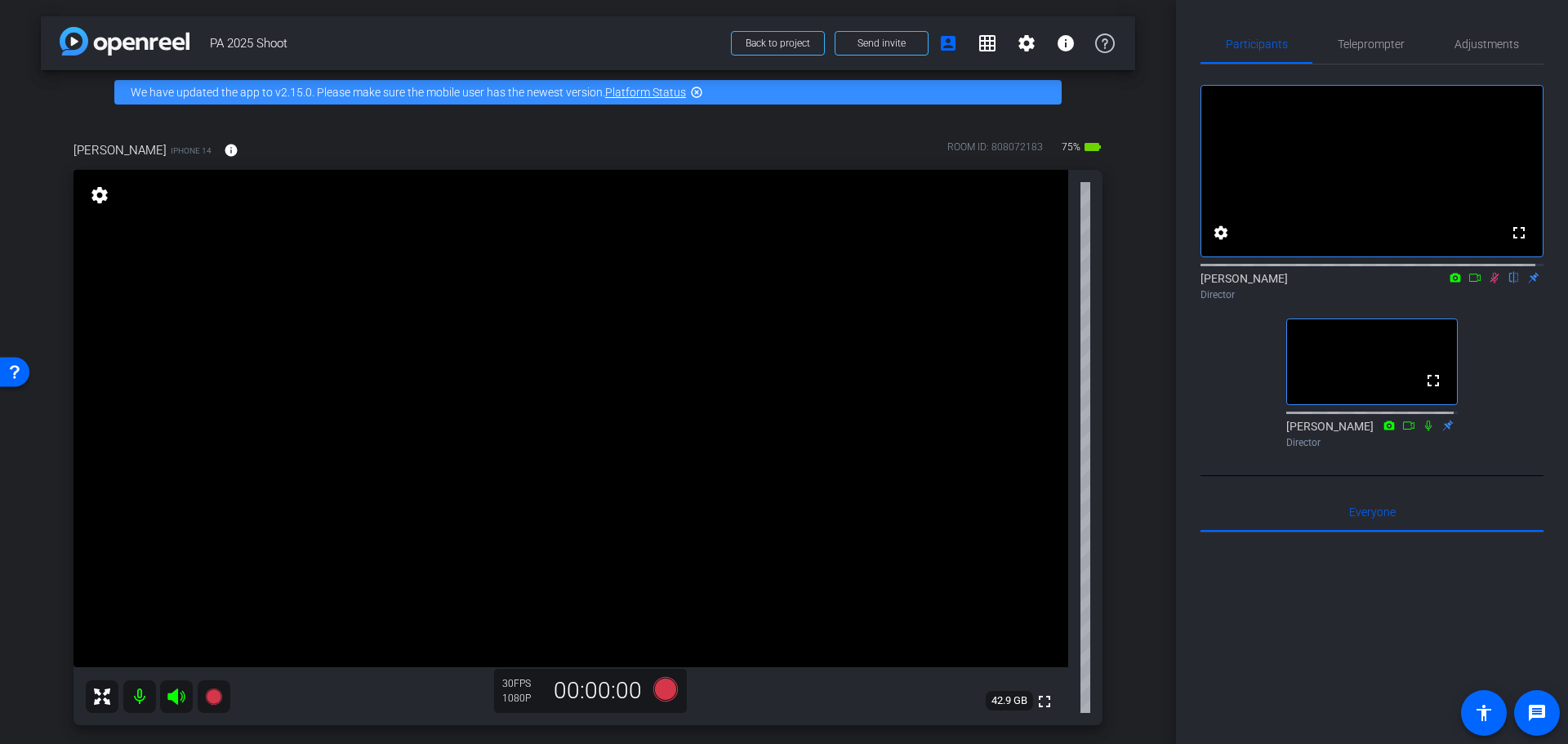
click at [1489, 284] on icon at bounding box center [1495, 278] width 13 height 11
click at [1492, 284] on icon at bounding box center [1495, 278] width 13 height 11
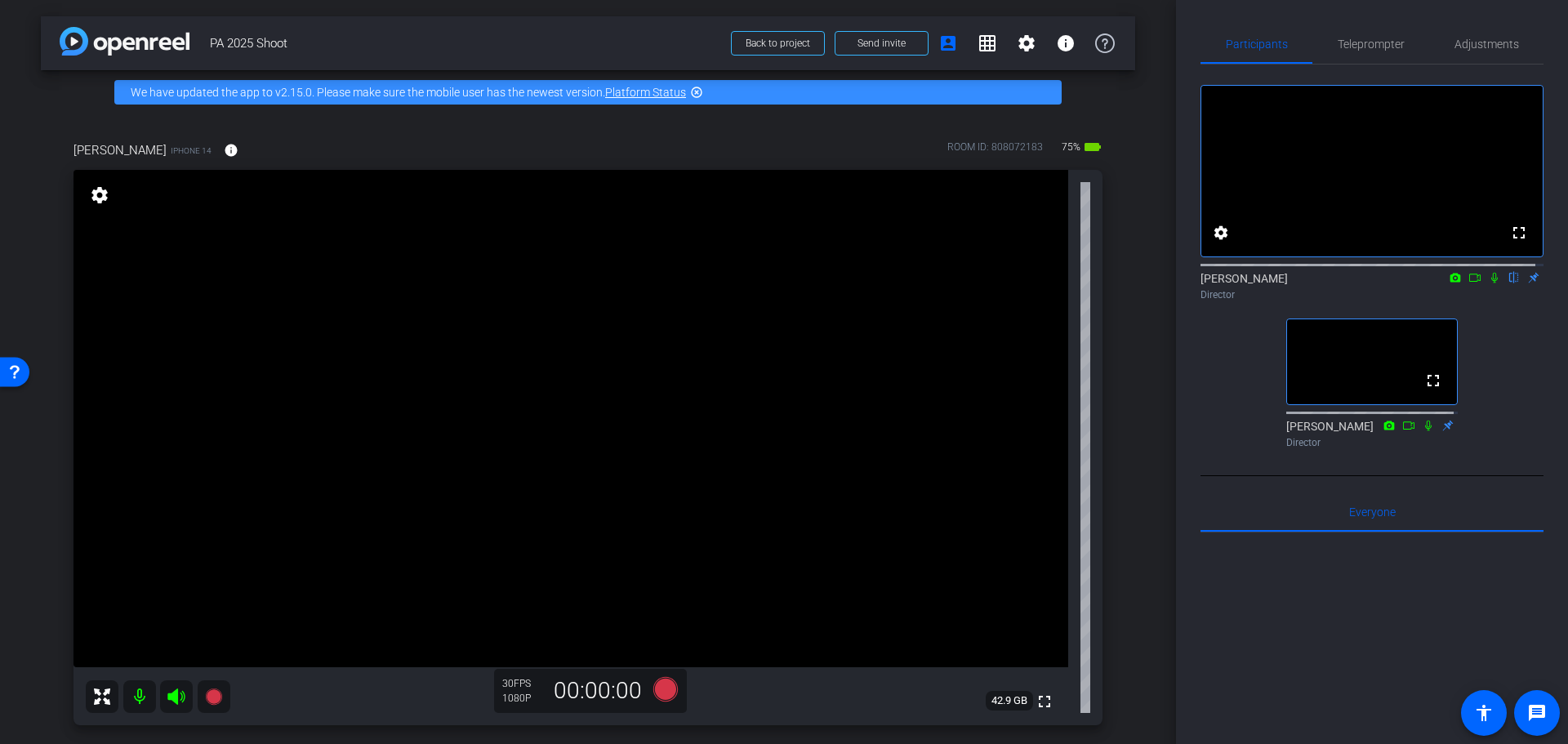
click at [1490, 284] on icon at bounding box center [1495, 278] width 13 height 11
click at [1489, 284] on icon at bounding box center [1495, 278] width 13 height 11
click at [1493, 284] on icon at bounding box center [1495, 278] width 13 height 11
drag, startPoint x: 1493, startPoint y: 294, endPoint x: 1504, endPoint y: 322, distance: 30.1
click at [1493, 284] on icon at bounding box center [1495, 278] width 13 height 11
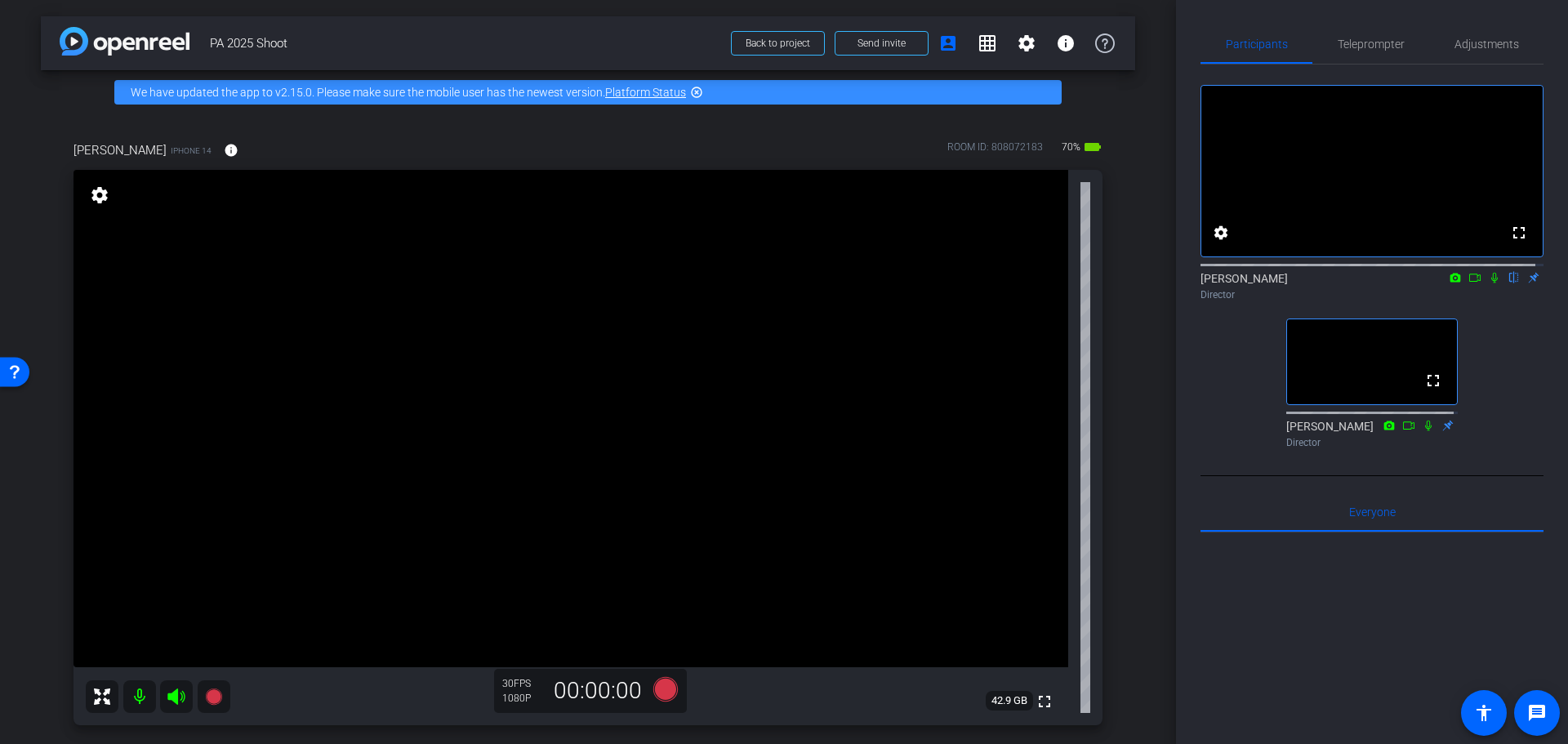
click at [1489, 284] on icon at bounding box center [1495, 278] width 13 height 11
